Goal: Task Accomplishment & Management: Use online tool/utility

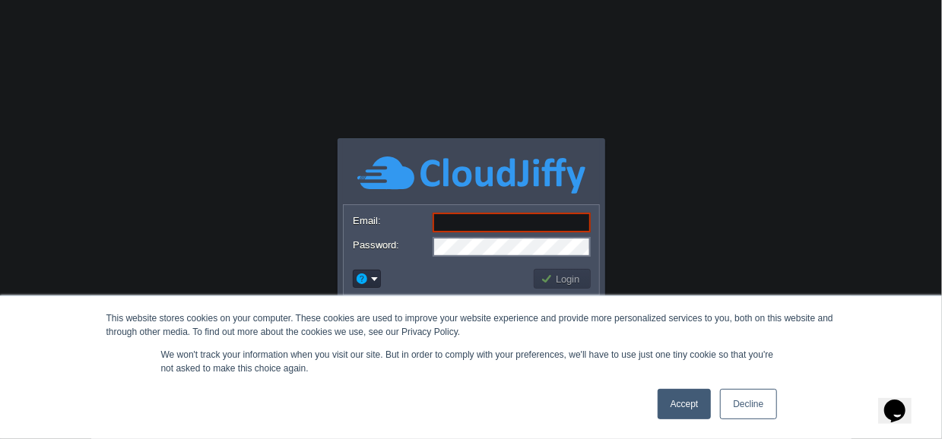
click at [768, 401] on link "Decline" at bounding box center [748, 404] width 56 height 30
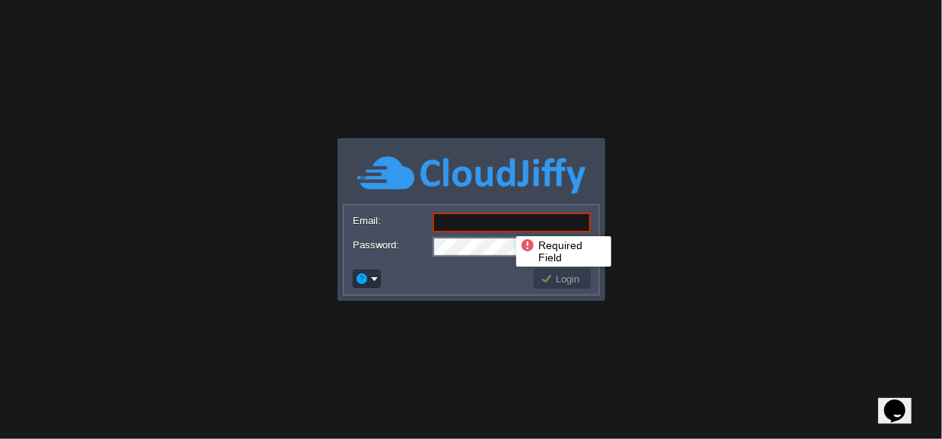
click at [505, 223] on input "Email:" at bounding box center [511, 223] width 158 height 20
paste input "[DOMAIN_NAME][EMAIL_ADDRESS][DOMAIN_NAME]"
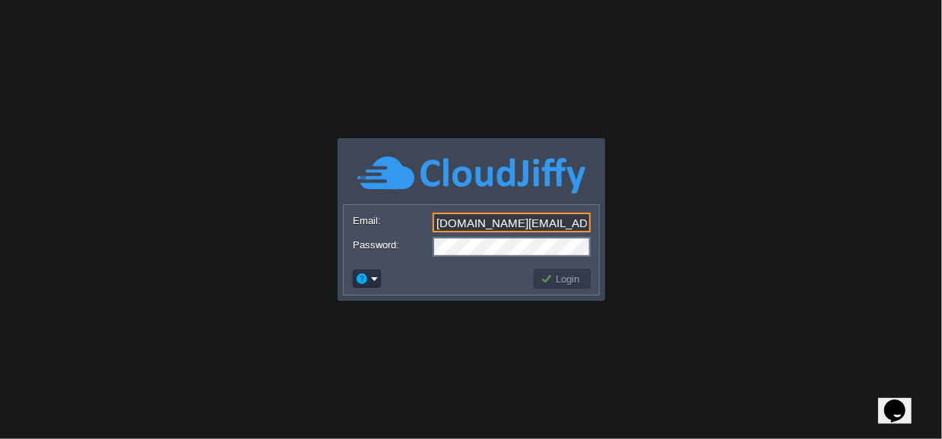
type input "[DOMAIN_NAME][EMAIL_ADDRESS][DOMAIN_NAME]"
click at [557, 282] on button "Login" at bounding box center [562, 279] width 44 height 14
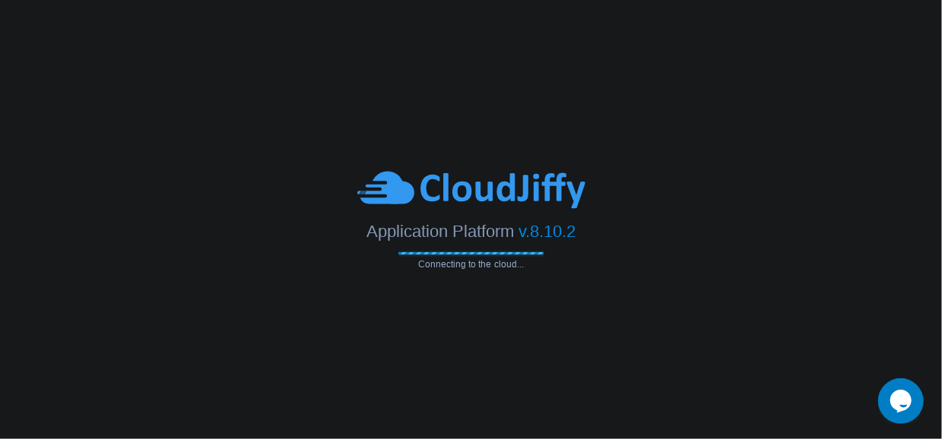
click at [229, 135] on body "Application Platform v.8.10.2 Connecting to the cloud..." at bounding box center [471, 219] width 942 height 439
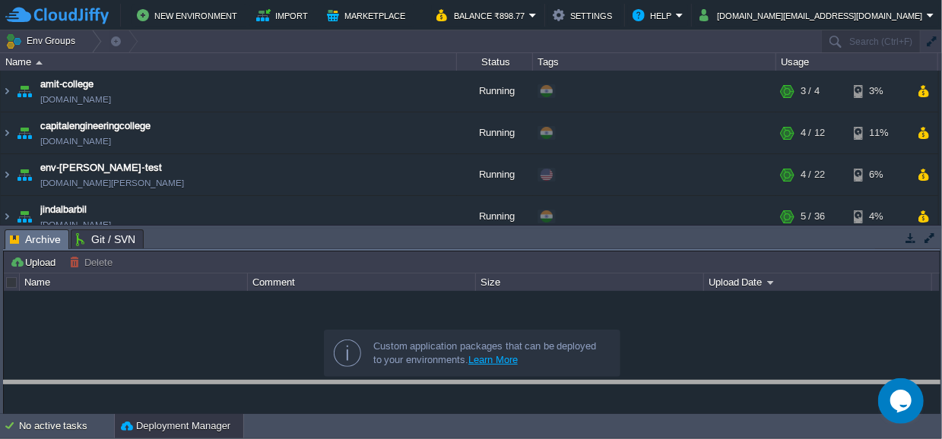
drag, startPoint x: 439, startPoint y: 236, endPoint x: 439, endPoint y: 424, distance: 188.5
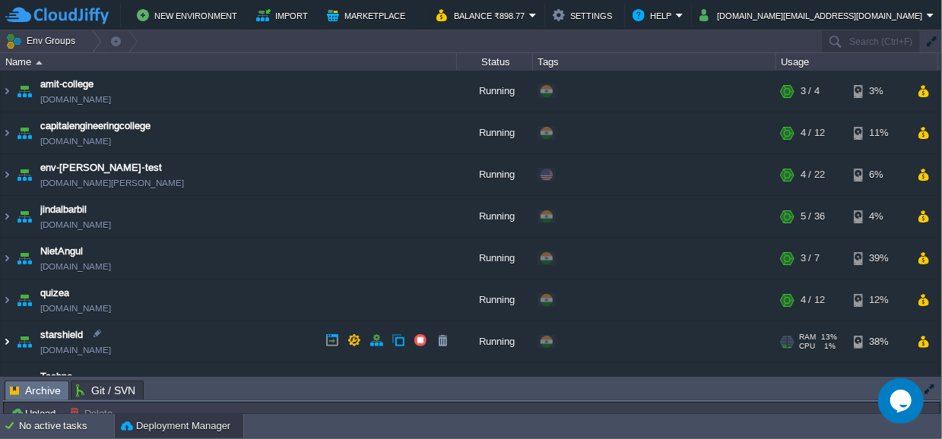
click at [8, 337] on img at bounding box center [7, 341] width 12 height 41
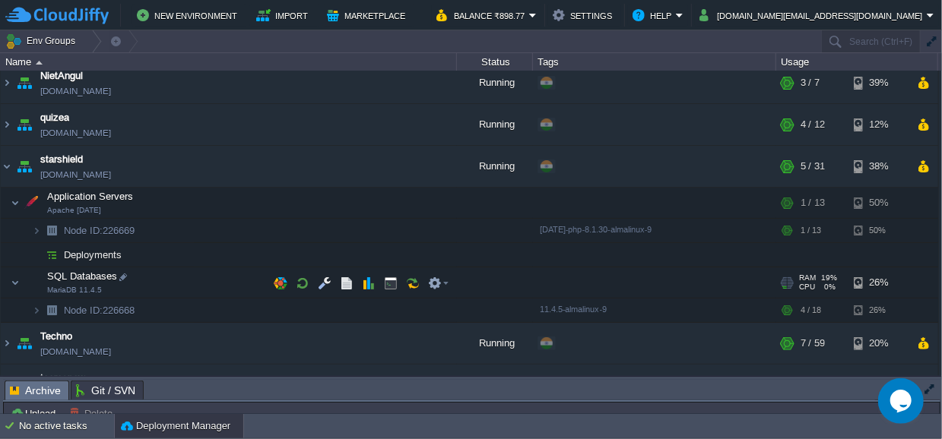
scroll to position [175, 0]
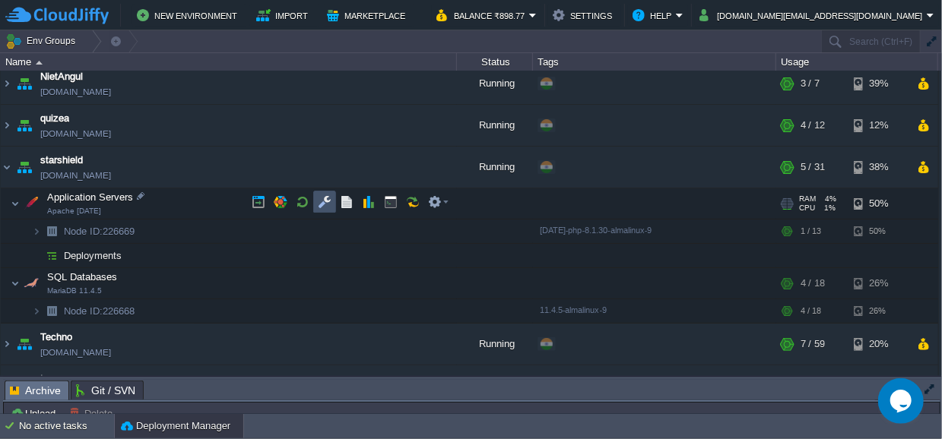
click at [325, 199] on button "button" at bounding box center [325, 202] width 14 height 14
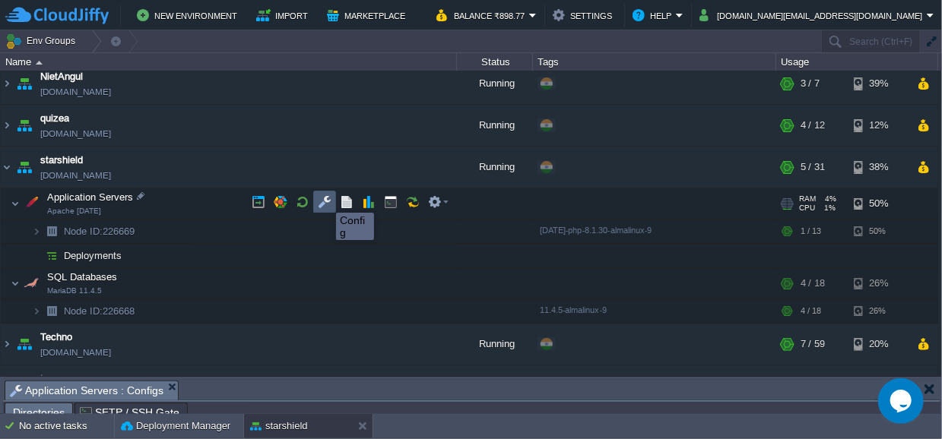
scroll to position [24, 0]
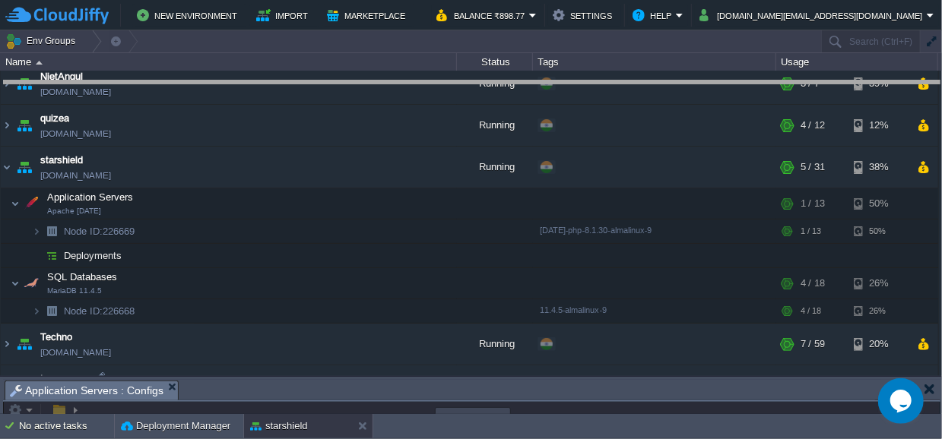
drag, startPoint x: 356, startPoint y: 383, endPoint x: 342, endPoint y: 68, distance: 315.7
click at [342, 68] on body "New Environment Import Marketplace Bonus ₹0.00 Upgrade Account Balance ₹898.77 …" at bounding box center [471, 219] width 942 height 439
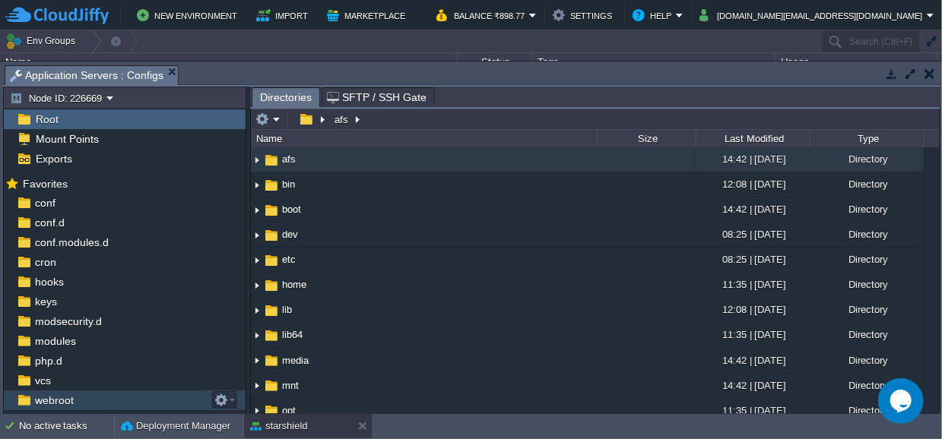
click at [61, 398] on span "webroot" at bounding box center [54, 401] width 44 height 14
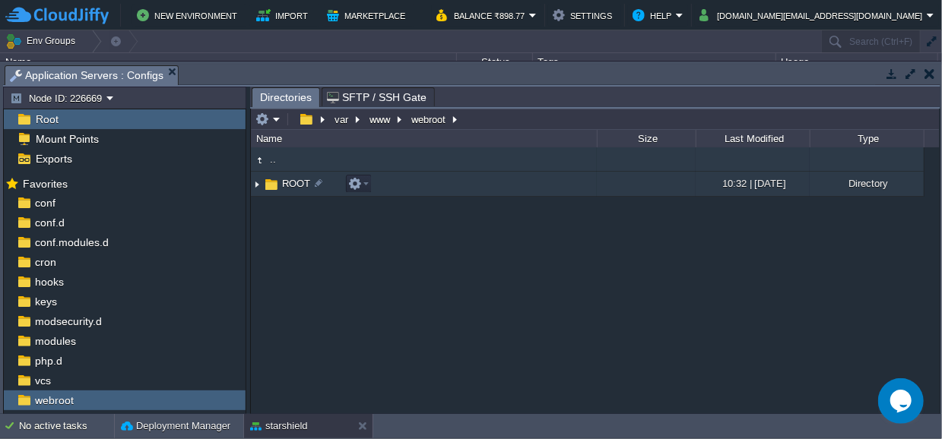
click at [255, 186] on img at bounding box center [257, 185] width 12 height 24
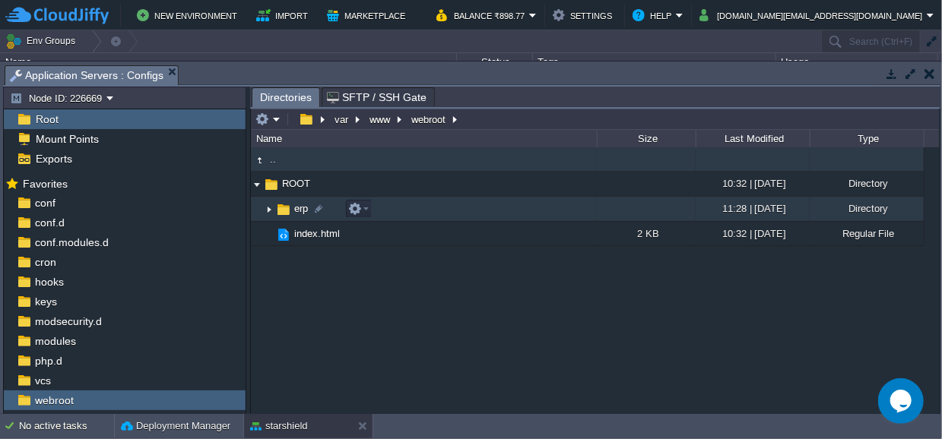
click at [267, 209] on img at bounding box center [269, 210] width 12 height 24
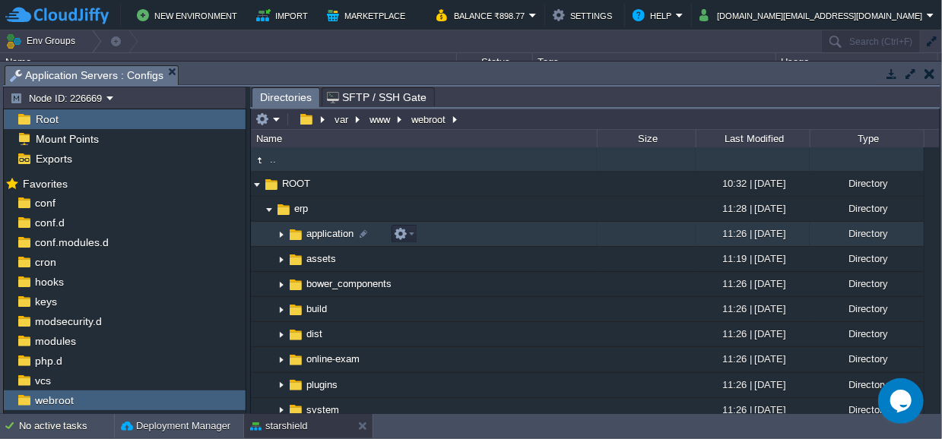
click at [278, 236] on img at bounding box center [281, 235] width 12 height 24
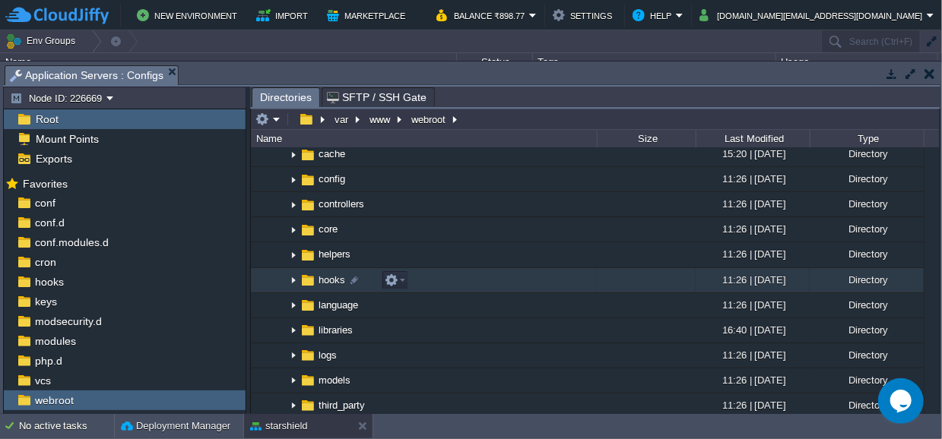
scroll to position [105, 0]
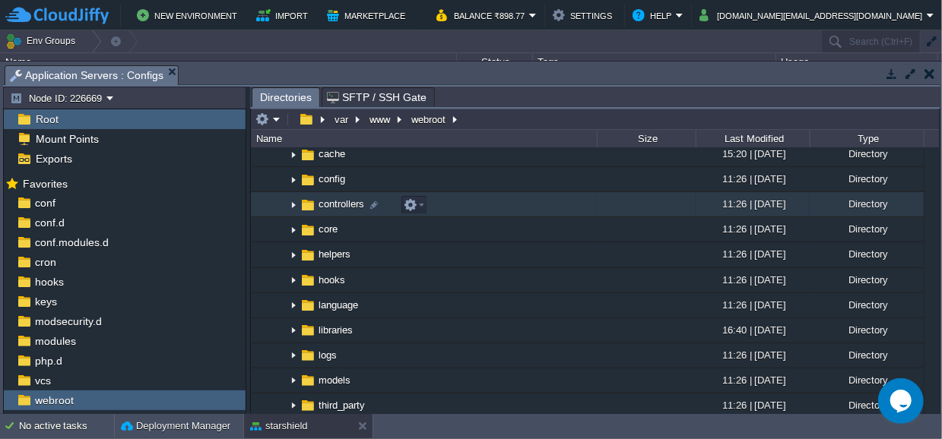
click at [293, 207] on img at bounding box center [293, 205] width 12 height 24
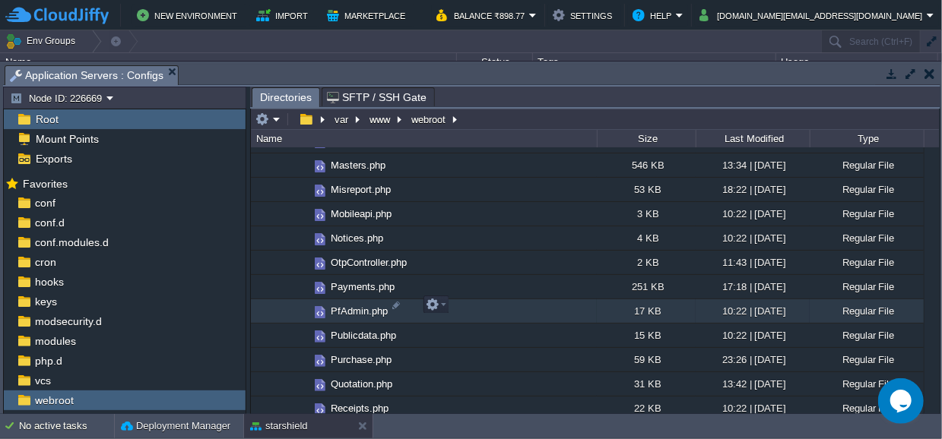
scroll to position [632, 0]
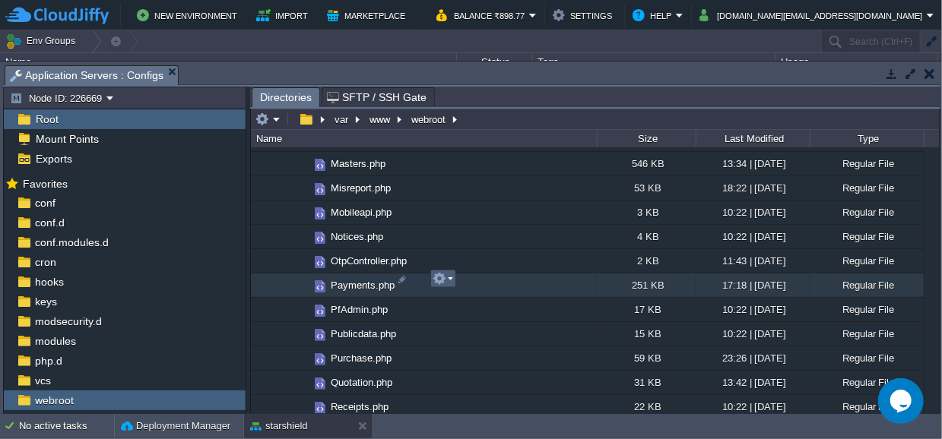
click at [447, 277] on em at bounding box center [442, 279] width 21 height 14
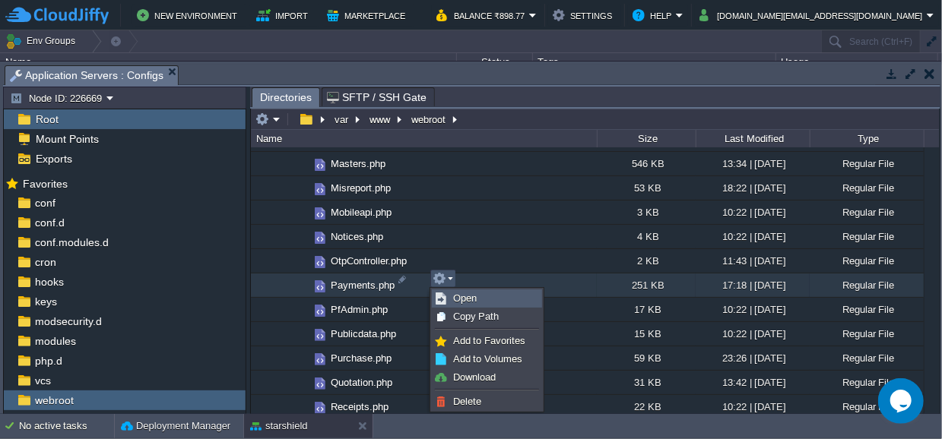
click at [461, 299] on span "Open" at bounding box center [465, 298] width 24 height 11
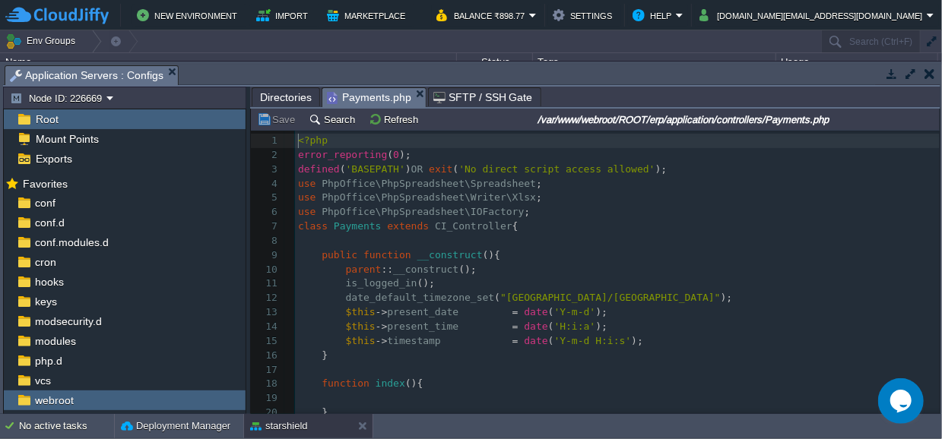
scroll to position [5, 0]
click at [326, 122] on button "Search" at bounding box center [334, 119] width 51 height 14
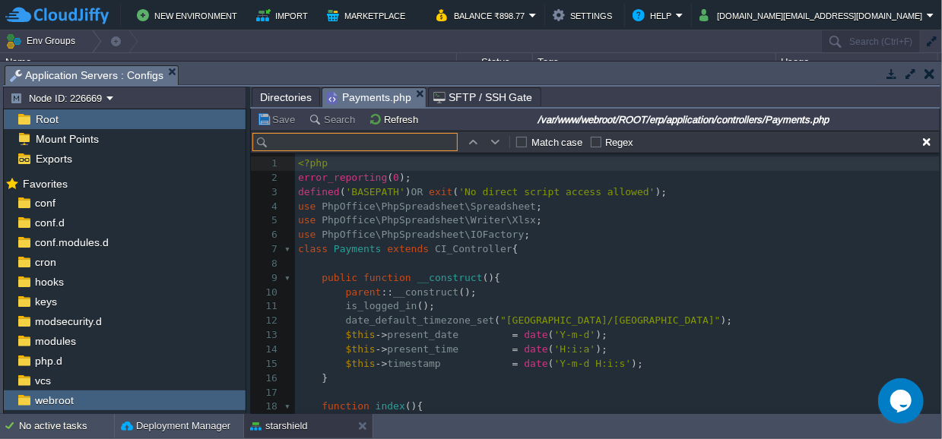
scroll to position [22, 0]
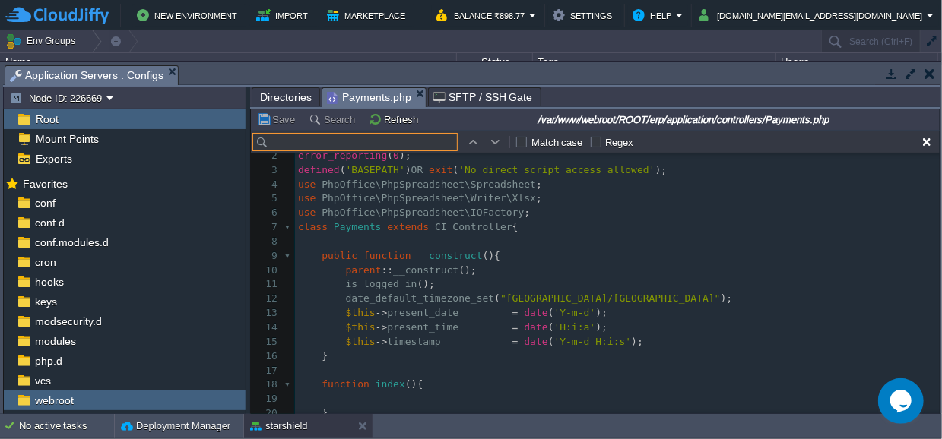
click at [335, 139] on input "text" at bounding box center [354, 142] width 205 height 18
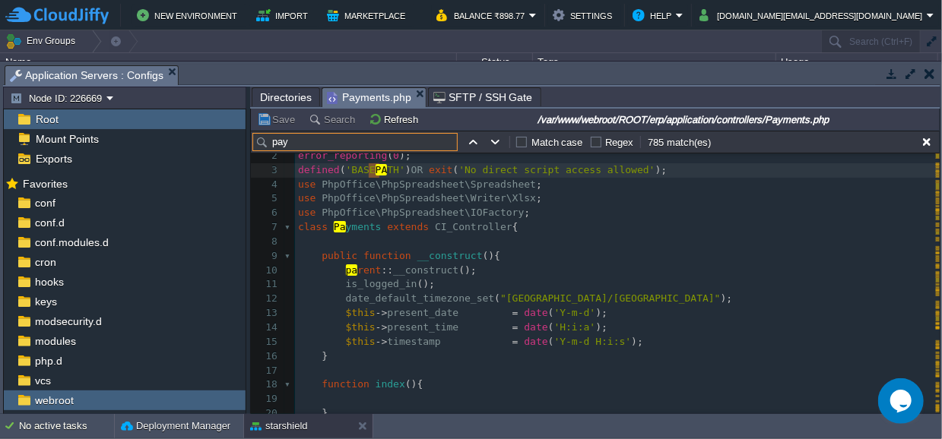
scroll to position [0, 0]
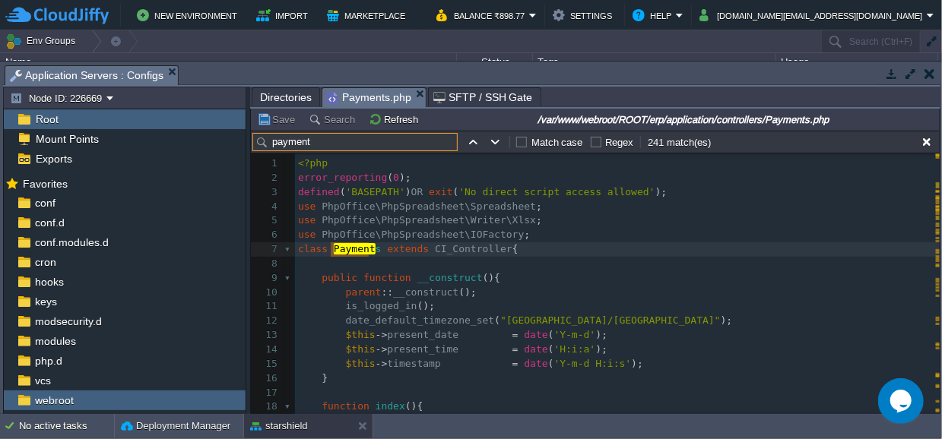
drag, startPoint x: 321, startPoint y: 140, endPoint x: 267, endPoint y: 139, distance: 54.7
click at [267, 139] on input "payment" at bounding box center [354, 142] width 205 height 18
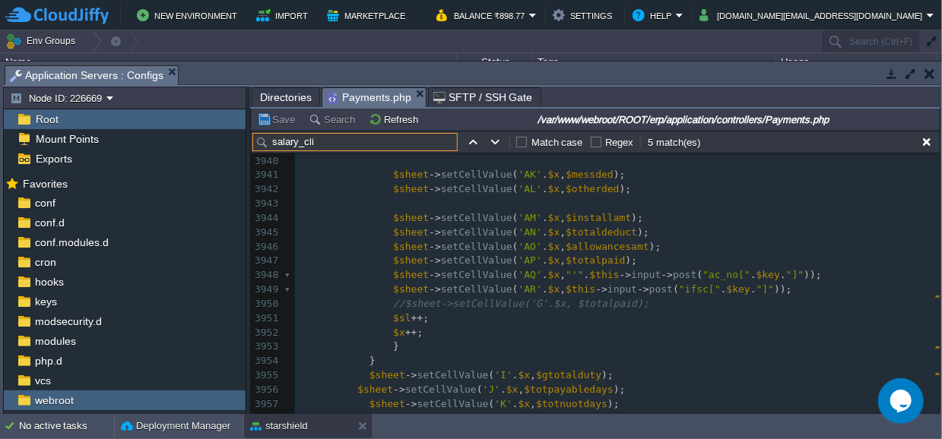
type input "salary_cli"
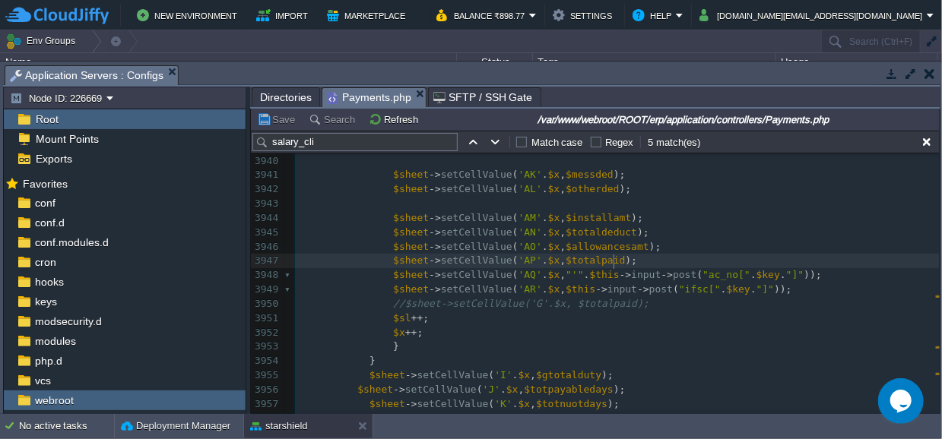
click at [618, 258] on div "x function release_ salary_cli ent (){ 3912 $sheet -> setCellValue ( 'J' . $x ,…" at bounding box center [617, 161] width 645 height 816
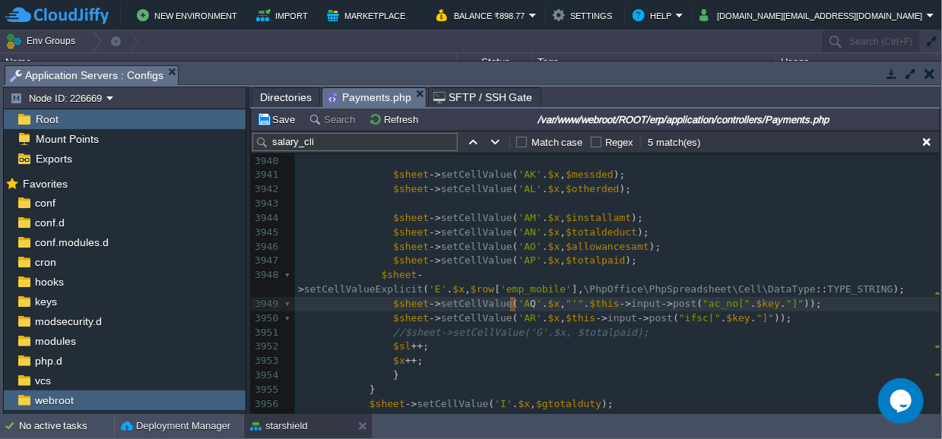
type textarea "AQ"
drag, startPoint x: 515, startPoint y: 301, endPoint x: 503, endPoint y: 302, distance: 12.3
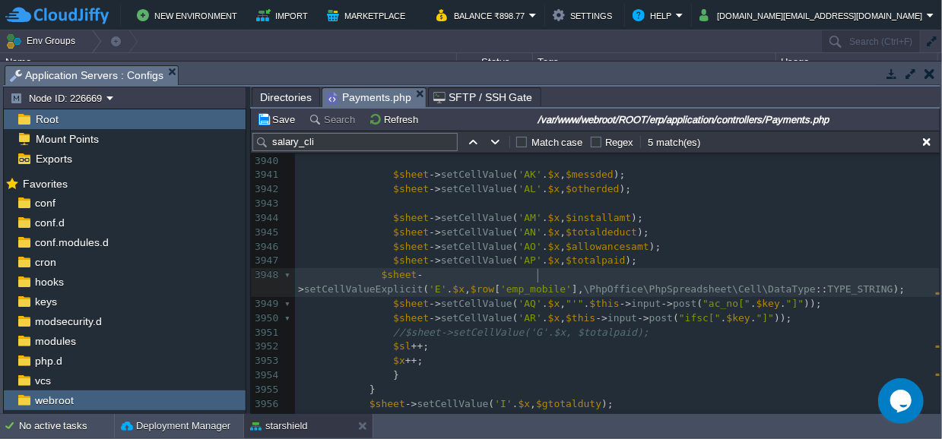
type textarea "E"
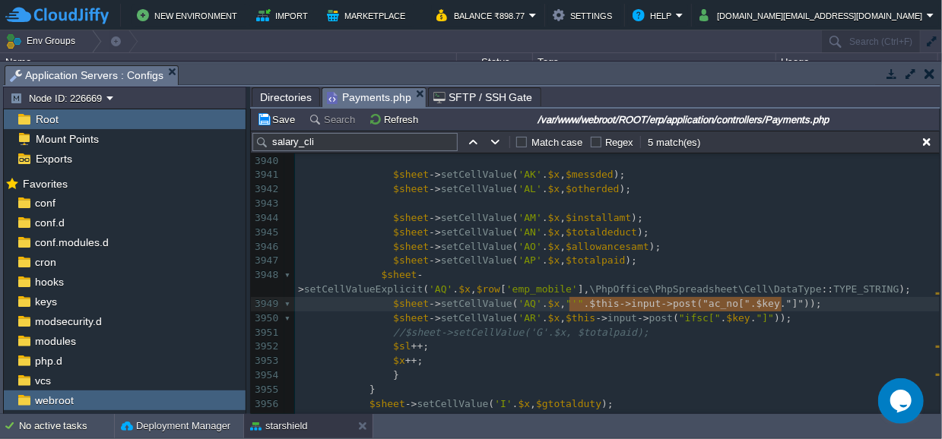
type textarea "$this->input->post("ac_no[".$key."]")"
drag, startPoint x: 569, startPoint y: 301, endPoint x: 768, endPoint y: 301, distance: 199.1
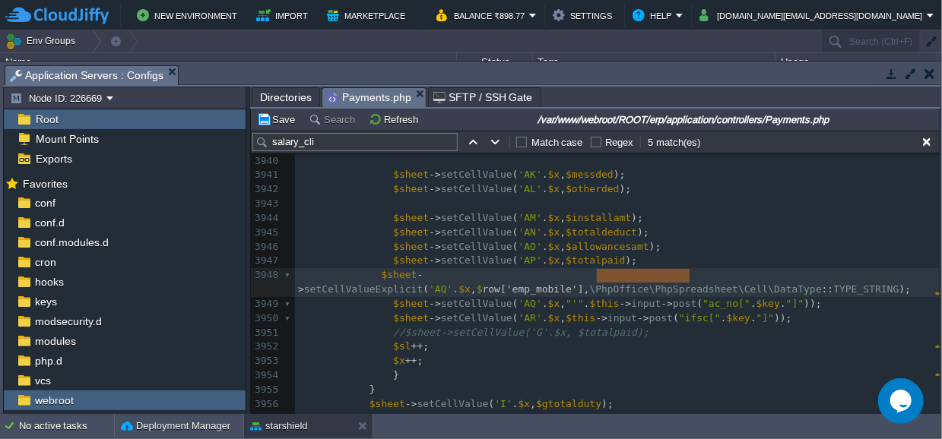
type textarea "$row['emp_mobile']"
drag, startPoint x: 689, startPoint y: 272, endPoint x: 589, endPoint y: 272, distance: 100.3
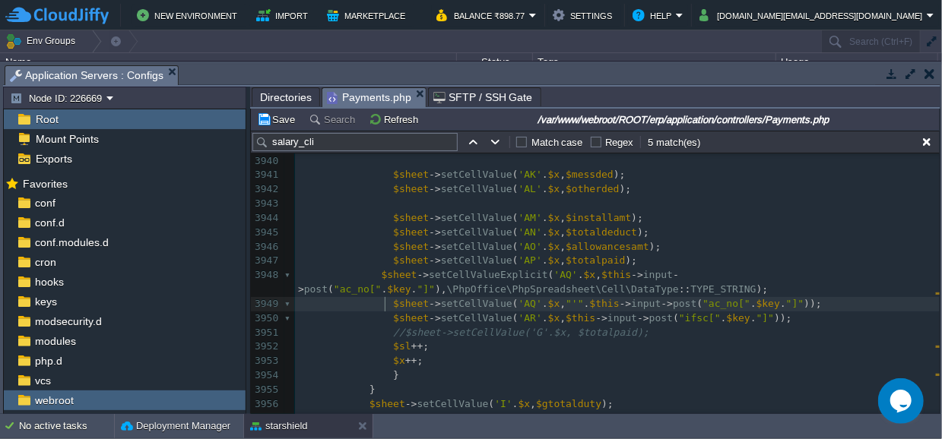
click at [386, 299] on div "xxxxxxxxxx function release_ salary_cli ent (){ 3912 $sheet -> setCellValue ( '…" at bounding box center [617, 175] width 645 height 845
type textarea "//"
click at [277, 122] on button "Save" at bounding box center [278, 119] width 43 height 14
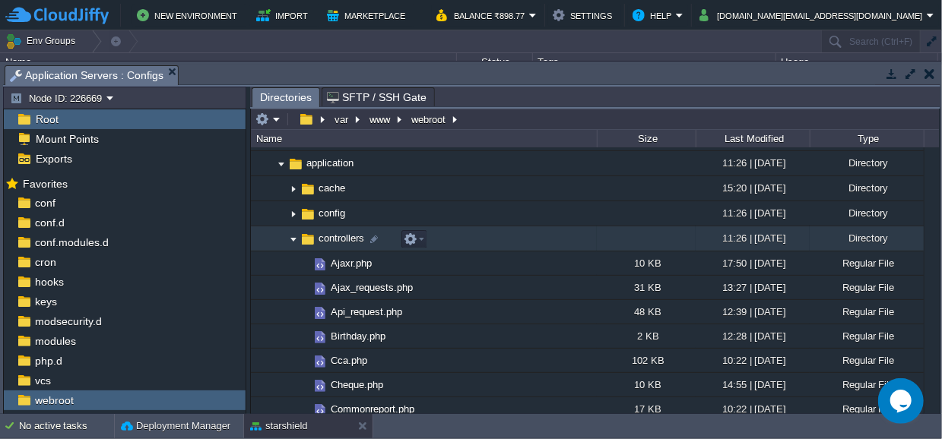
scroll to position [65, 0]
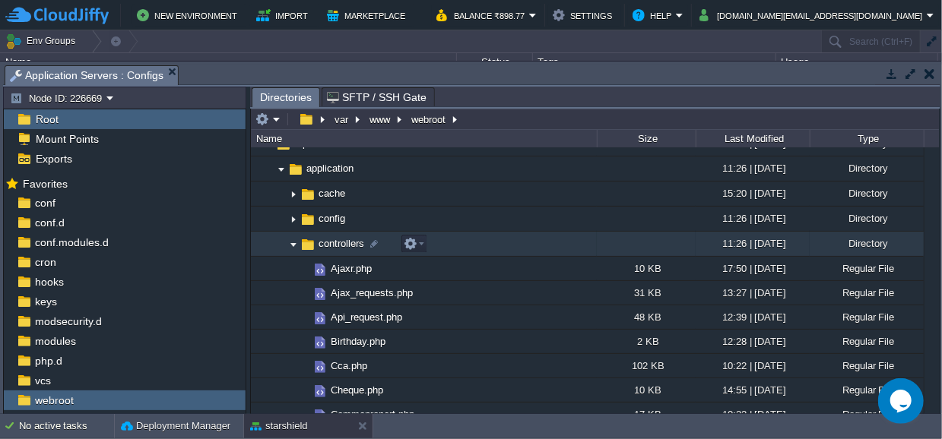
click at [294, 242] on img at bounding box center [293, 245] width 12 height 24
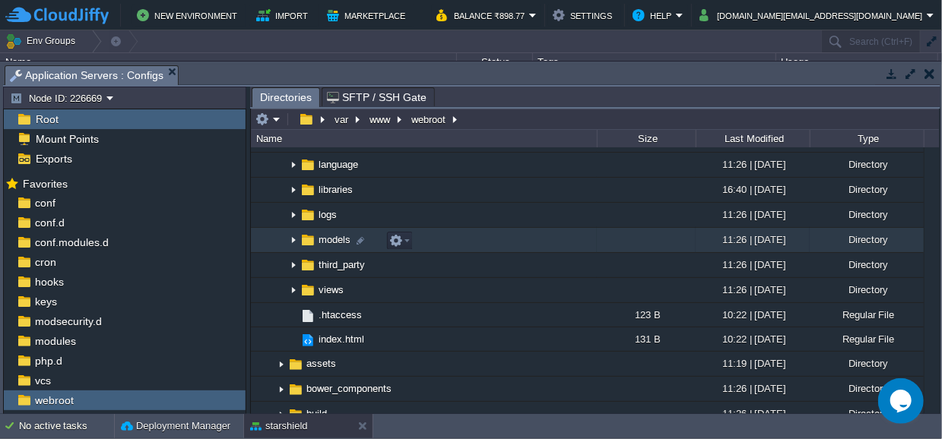
scroll to position [246, 0]
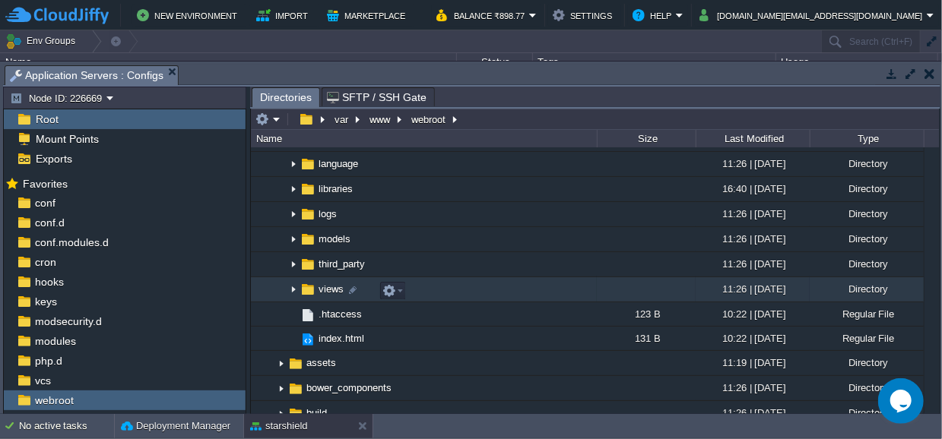
click at [293, 291] on img at bounding box center [293, 290] width 12 height 24
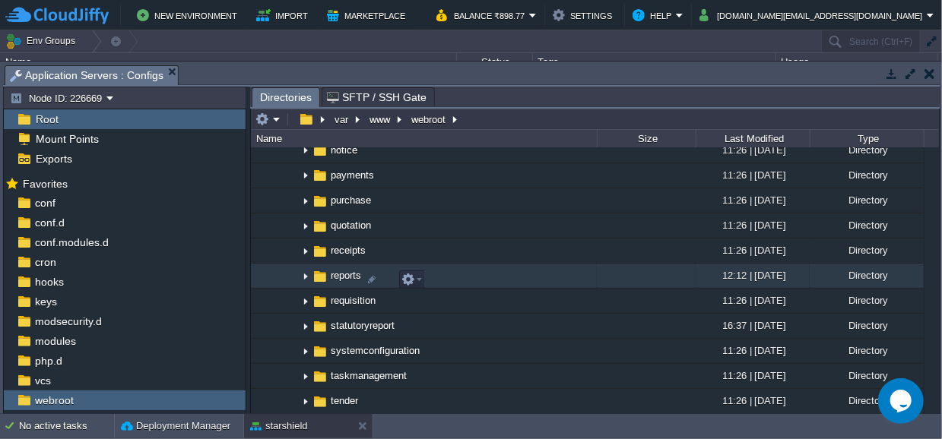
scroll to position [769, 0]
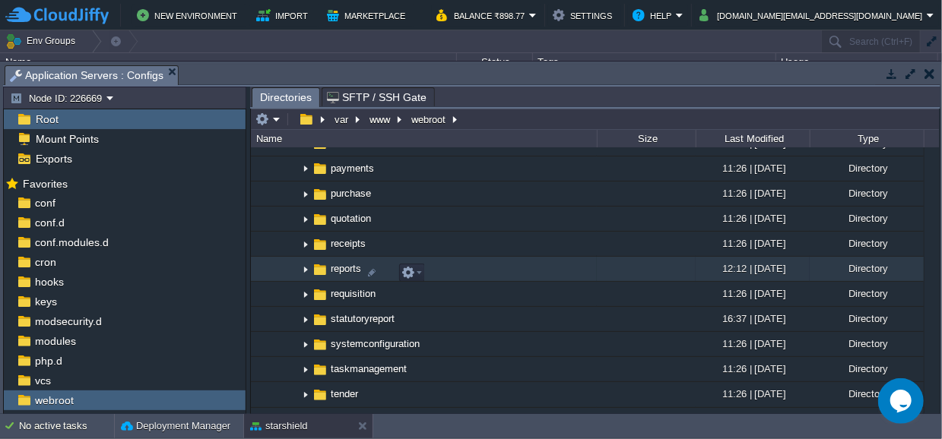
click at [305, 272] on img at bounding box center [305, 270] width 12 height 24
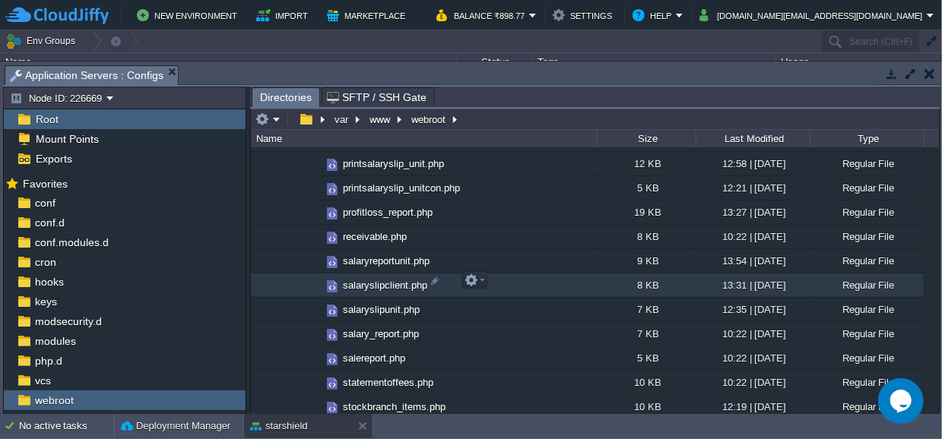
scroll to position [1581, 0]
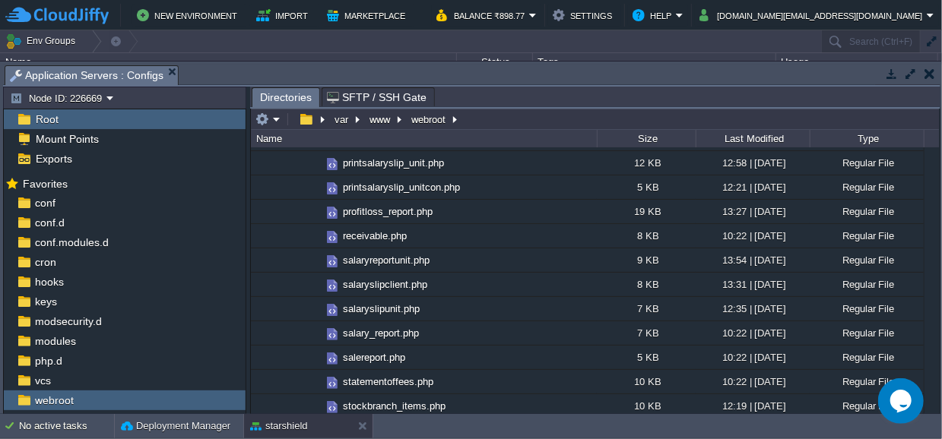
click at [930, 74] on button "button" at bounding box center [929, 74] width 11 height 14
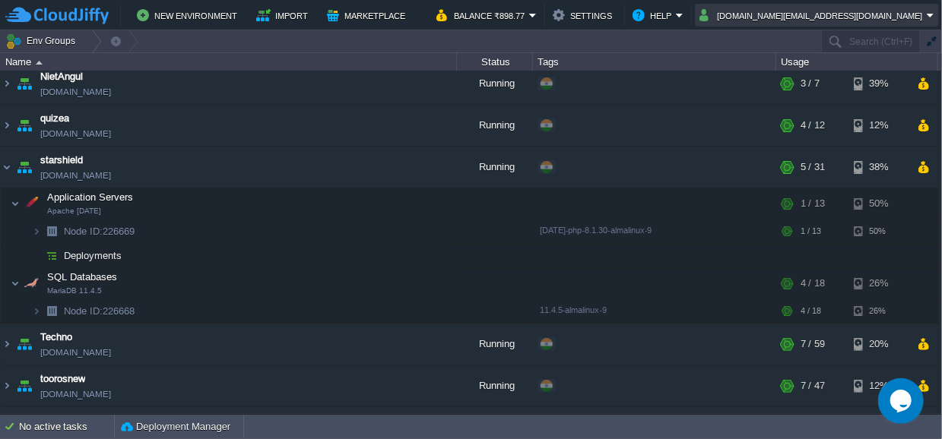
click at [893, 12] on button "[DOMAIN_NAME][EMAIL_ADDRESS][DOMAIN_NAME]" at bounding box center [812, 15] width 227 height 18
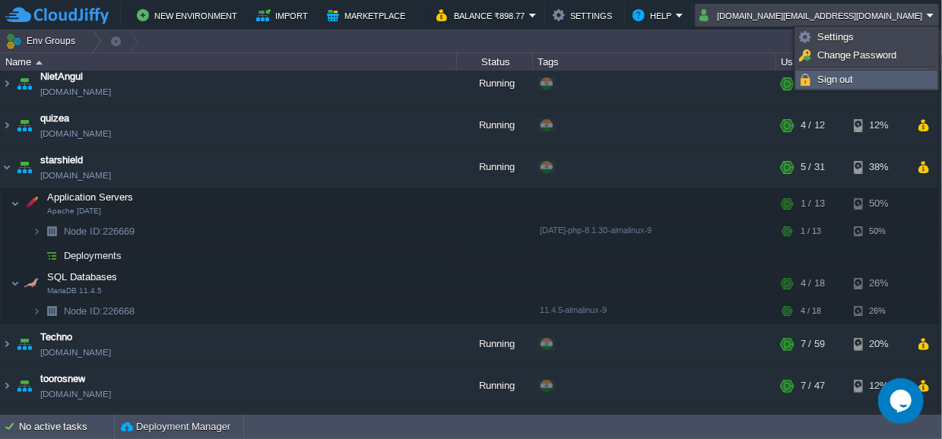
click at [834, 77] on span "Sign out" at bounding box center [835, 79] width 36 height 11
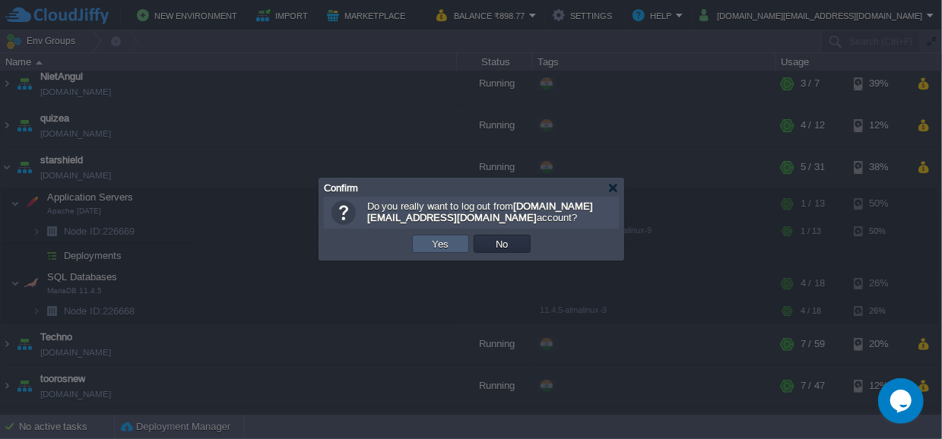
click at [451, 243] on button "Yes" at bounding box center [441, 244] width 26 height 14
